Goal: Task Accomplishment & Management: Complete application form

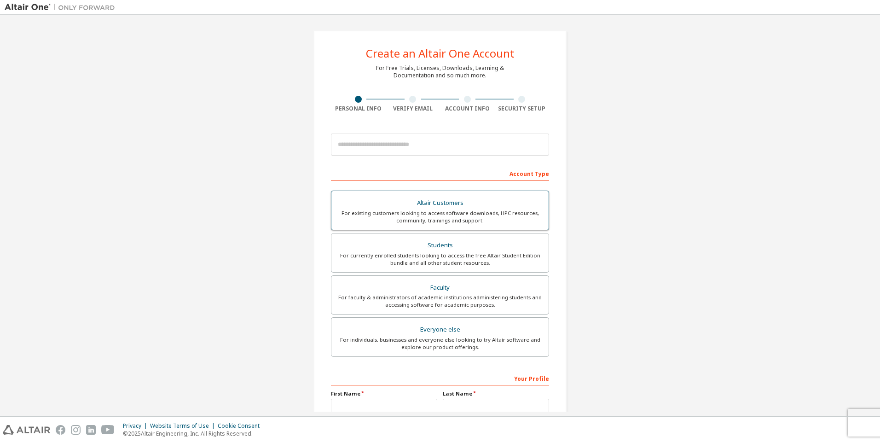
click at [429, 213] on div "For existing customers looking to access software downloads, HPC resources, com…" at bounding box center [440, 217] width 206 height 15
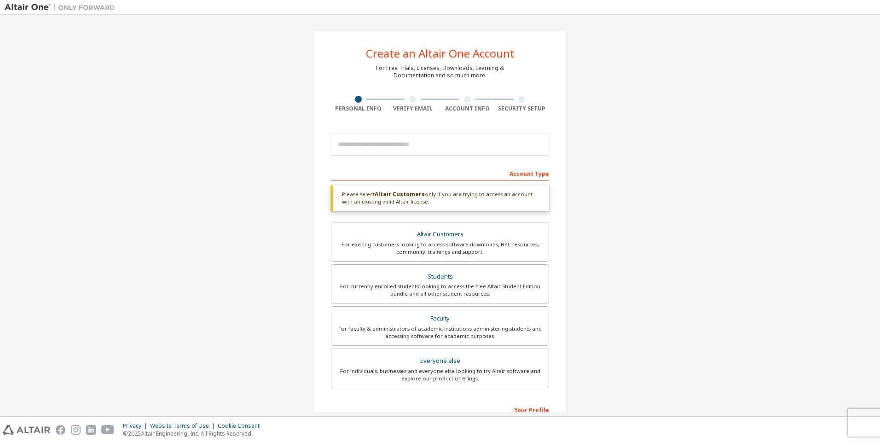
click at [431, 262] on div "Altair Customers For existing customers looking to access software downloads, H…" at bounding box center [440, 306] width 218 height 169
click at [431, 278] on div "Students" at bounding box center [440, 276] width 206 height 13
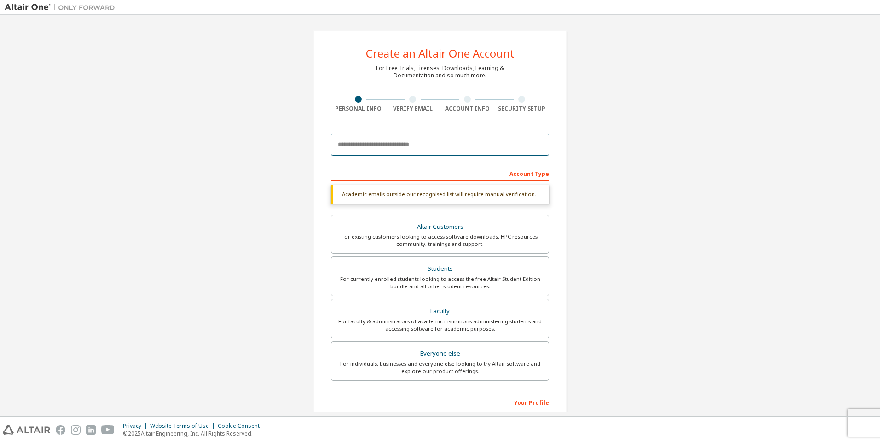
click at [384, 138] on input "email" at bounding box center [440, 145] width 218 height 22
type input "*"
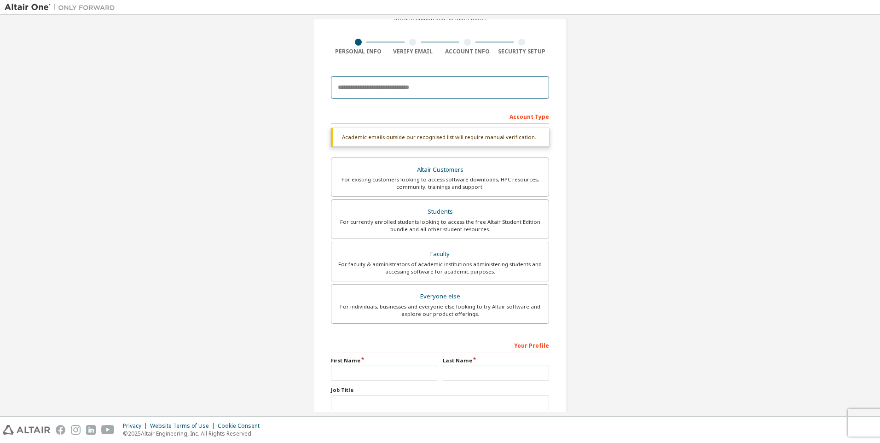
scroll to position [119, 0]
